Goal: Task Accomplishment & Management: Complete application form

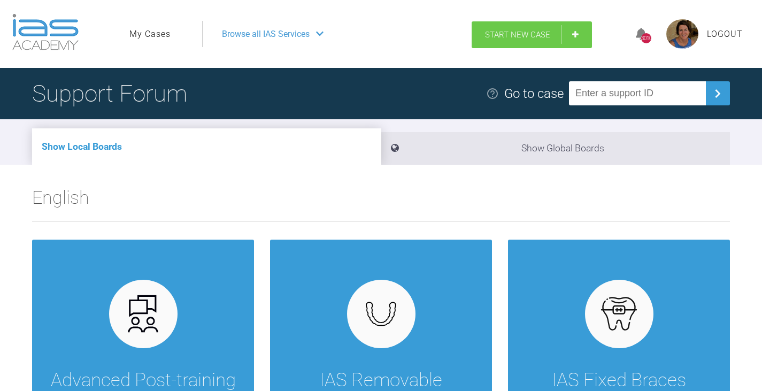
click at [572, 37] on link "Start New Case" at bounding box center [532, 34] width 120 height 27
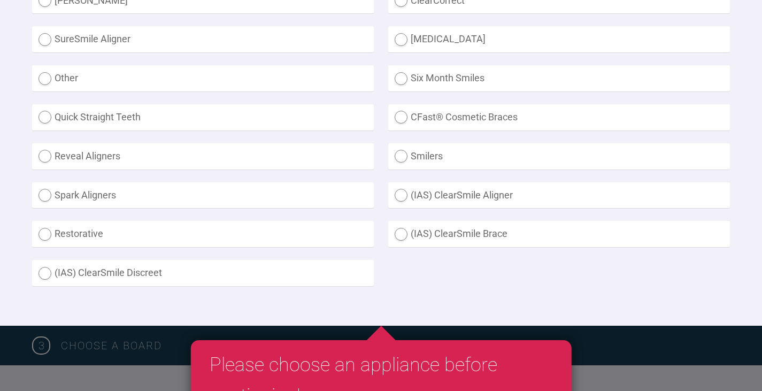
scroll to position [321, 0]
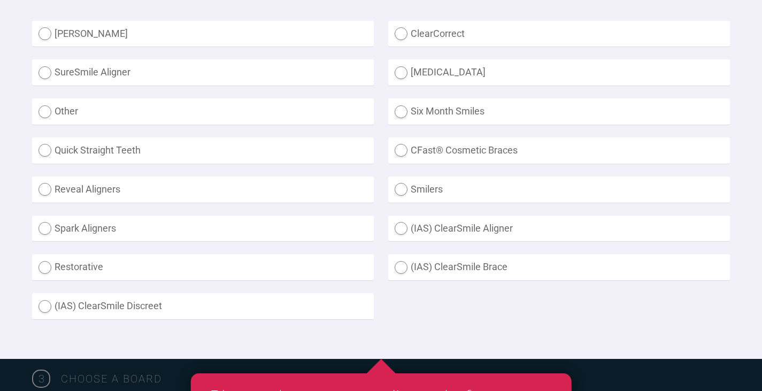
click at [403, 228] on label "(IAS) ClearSmile Aligner" at bounding box center [559, 229] width 342 height 26
radio Aligner "true"
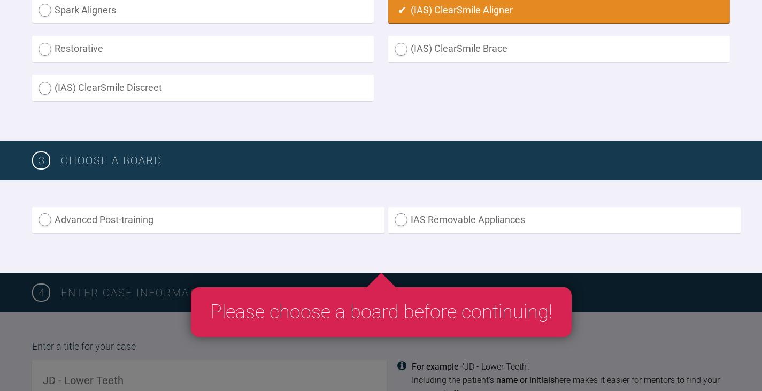
scroll to position [588, 0]
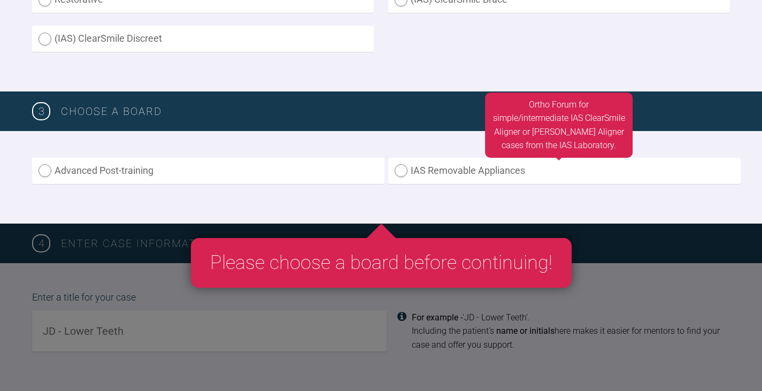
click at [398, 169] on label "IAS Removable Appliances" at bounding box center [564, 171] width 353 height 26
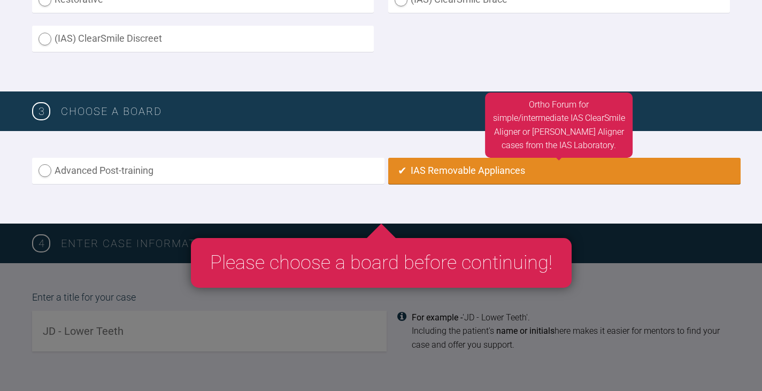
radio input "true"
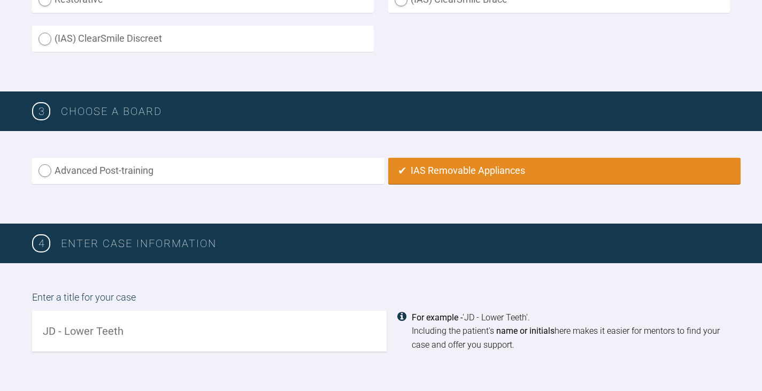
scroll to position [748, 0]
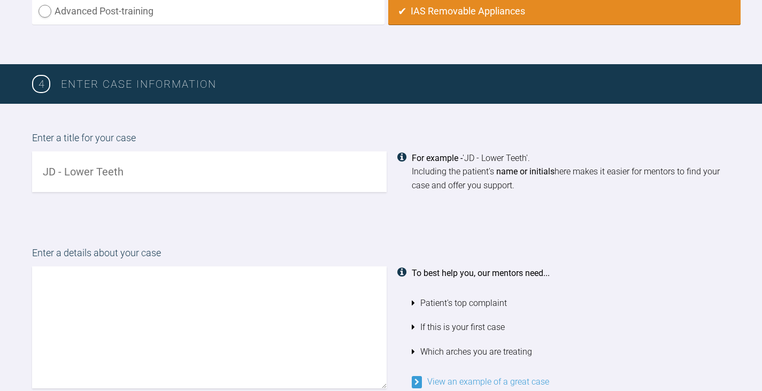
click at [40, 170] on input "text" at bounding box center [209, 171] width 355 height 41
click at [110, 169] on input "AH - Relapsew upper" at bounding box center [209, 171] width 355 height 41
click at [141, 171] on input "AH - [MEDICAL_DATA] upper" at bounding box center [209, 171] width 355 height 41
type input "AH - [MEDICAL_DATA] upper [MEDICAL_DATA]"
click at [38, 273] on textarea at bounding box center [209, 327] width 355 height 122
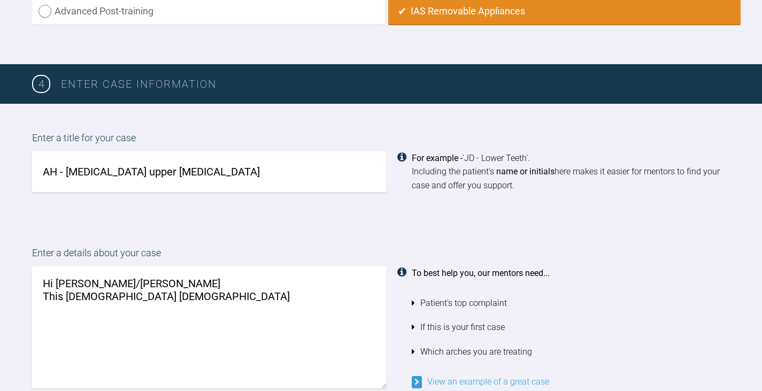
click at [77, 294] on textarea "Hi [PERSON_NAME]/[PERSON_NAME] This [DEMOGRAPHIC_DATA] [DEMOGRAPHIC_DATA]" at bounding box center [209, 327] width 355 height 122
click at [175, 302] on textarea "Hi [PERSON_NAME]/[PERSON_NAME] This [DEMOGRAPHIC_DATA] [DEMOGRAPHIC_DATA]" at bounding box center [209, 327] width 355 height 122
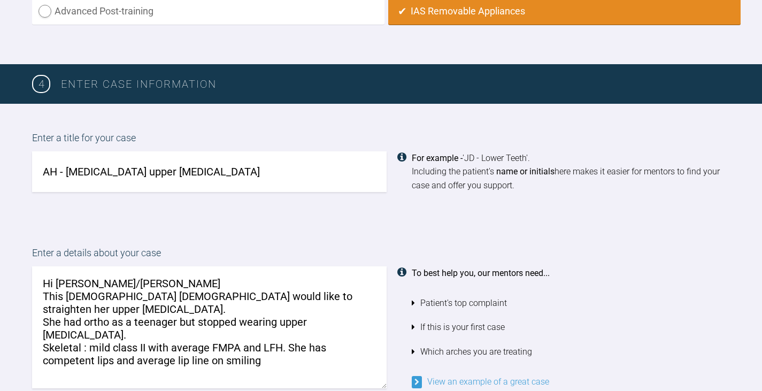
click at [264, 338] on textarea "Hi [PERSON_NAME]/[PERSON_NAME] This [DEMOGRAPHIC_DATA] [DEMOGRAPHIC_DATA] would…" at bounding box center [209, 327] width 355 height 122
click at [51, 360] on textarea "Hi [PERSON_NAME]/[PERSON_NAME] This [DEMOGRAPHIC_DATA] [DEMOGRAPHIC_DATA] would…" at bounding box center [209, 327] width 355 height 122
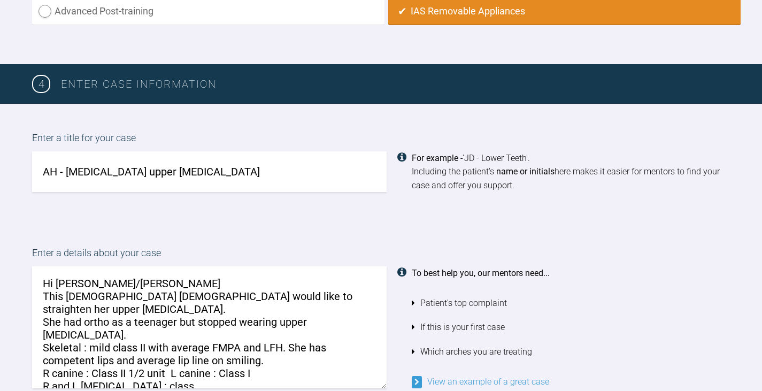
click at [150, 357] on textarea "Hi [PERSON_NAME]/[PERSON_NAME] This [DEMOGRAPHIC_DATA] [DEMOGRAPHIC_DATA] would…" at bounding box center [209, 327] width 355 height 122
click at [272, 333] on textarea "Hi [PERSON_NAME]/[PERSON_NAME] This [DEMOGRAPHIC_DATA] [DEMOGRAPHIC_DATA] would…" at bounding box center [209, 327] width 355 height 122
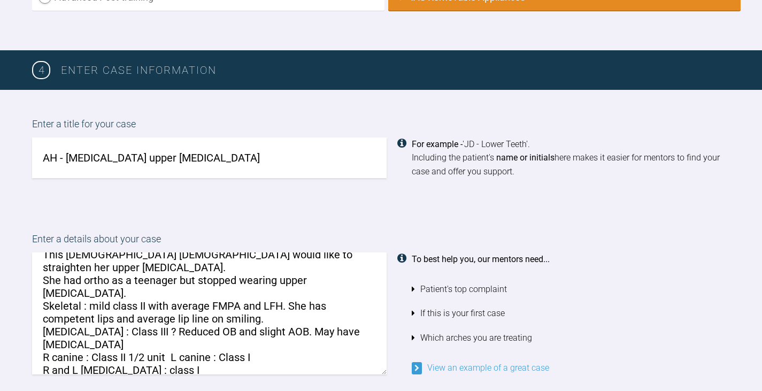
scroll to position [801, 0]
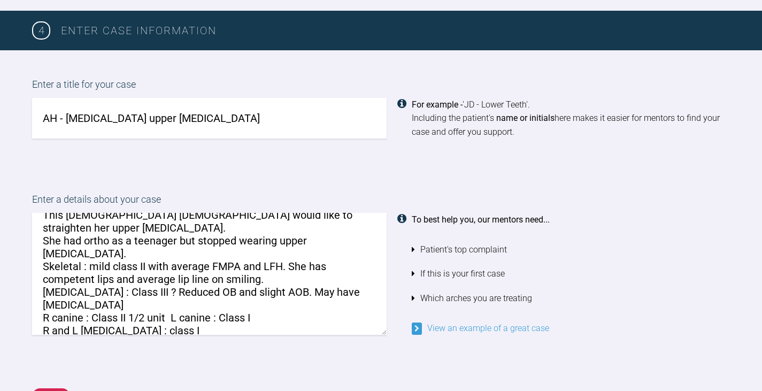
click at [74, 316] on textarea "Hi [PERSON_NAME]/[PERSON_NAME] This [DEMOGRAPHIC_DATA] [DEMOGRAPHIC_DATA] would…" at bounding box center [209, 274] width 355 height 122
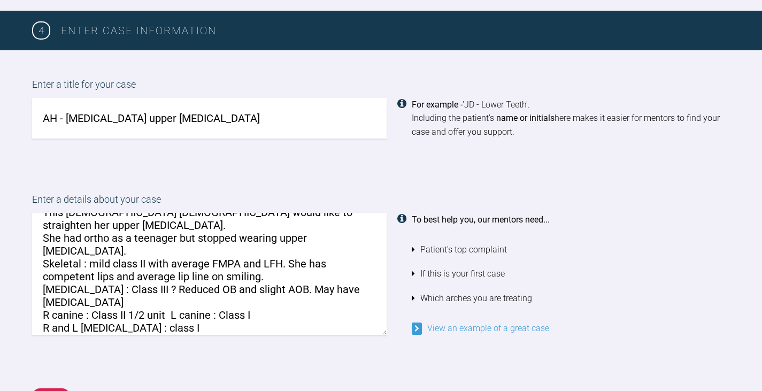
scroll to position [43, 0]
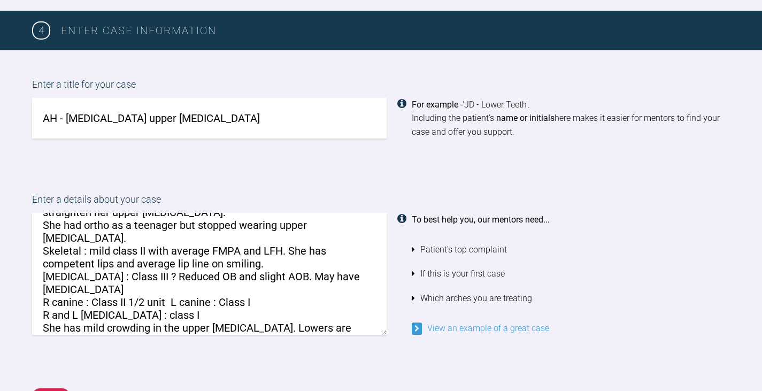
click at [60, 328] on textarea "Hi [PERSON_NAME]/[PERSON_NAME] This [DEMOGRAPHIC_DATA] [DEMOGRAPHIC_DATA] would…" at bounding box center [209, 274] width 355 height 122
click at [162, 327] on textarea "Hi [PERSON_NAME]/[PERSON_NAME] This [DEMOGRAPHIC_DATA] [DEMOGRAPHIC_DATA] would…" at bounding box center [209, 274] width 355 height 122
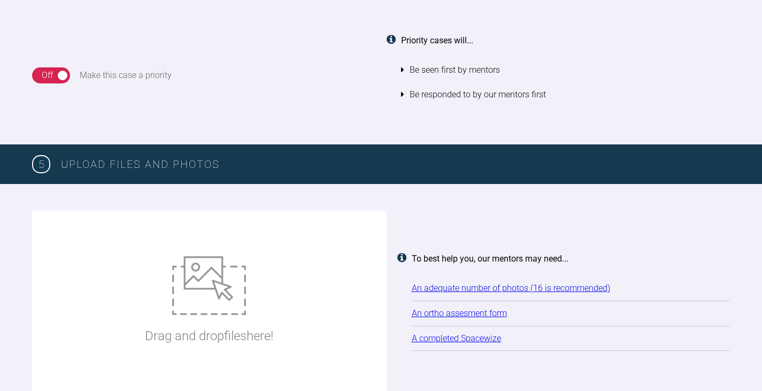
scroll to position [1283, 0]
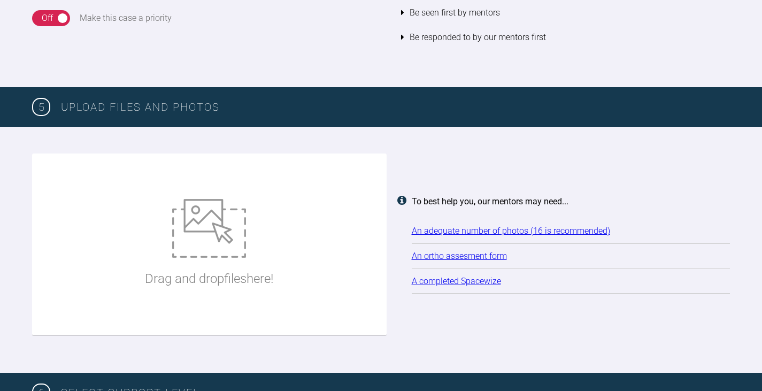
type textarea "Hi [PERSON_NAME]/[PERSON_NAME] This [DEMOGRAPHIC_DATA] [DEMOGRAPHIC_DATA] would…"
click at [215, 233] on img at bounding box center [209, 228] width 74 height 59
type input "C:\fakepath\[DATE] - Spacewize capture.png"
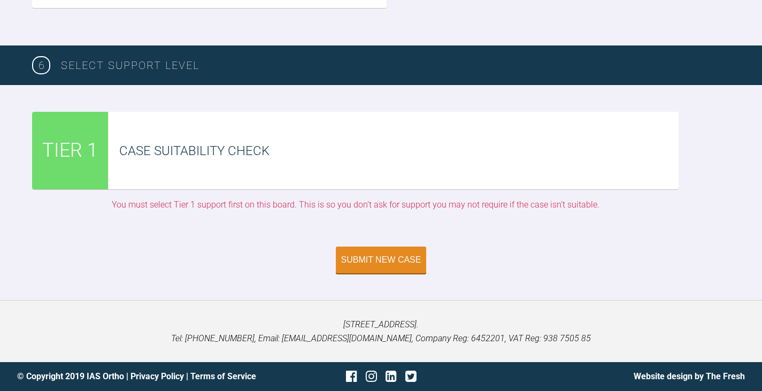
scroll to position [3188, 0]
click at [374, 263] on div "Submit New Case" at bounding box center [381, 261] width 80 height 10
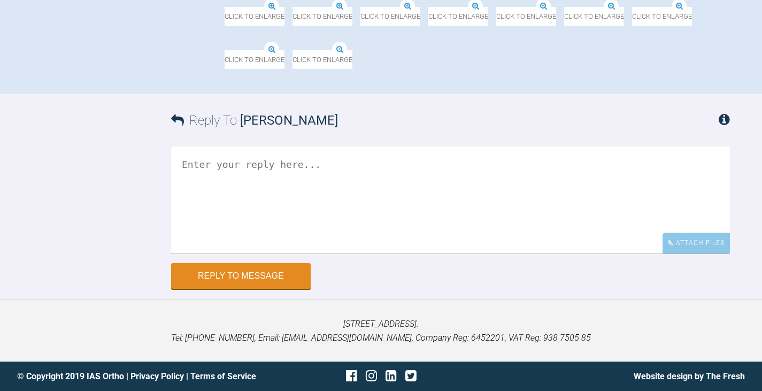
scroll to position [905, 0]
